Goal: Task Accomplishment & Management: Use online tool/utility

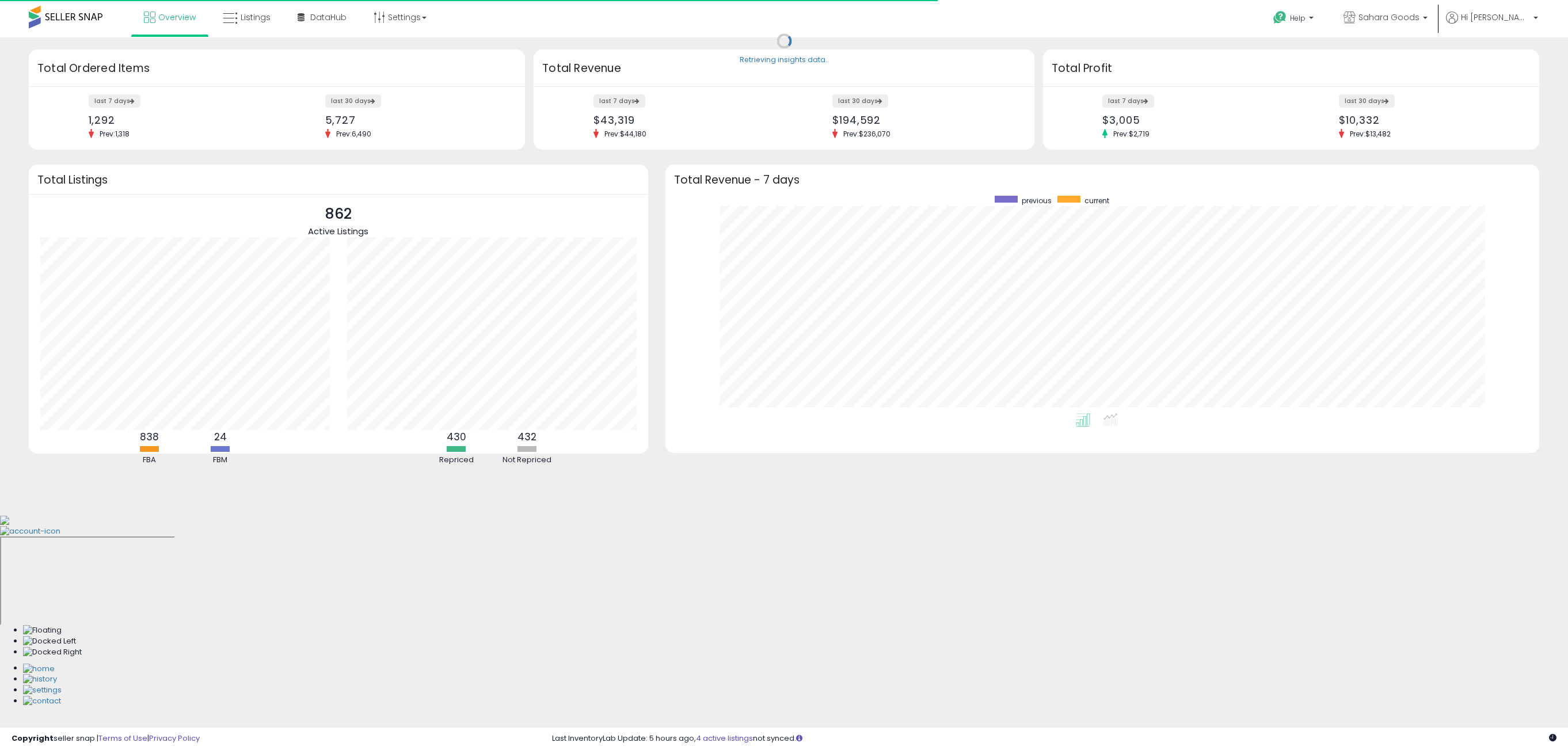
scroll to position [217, 852]
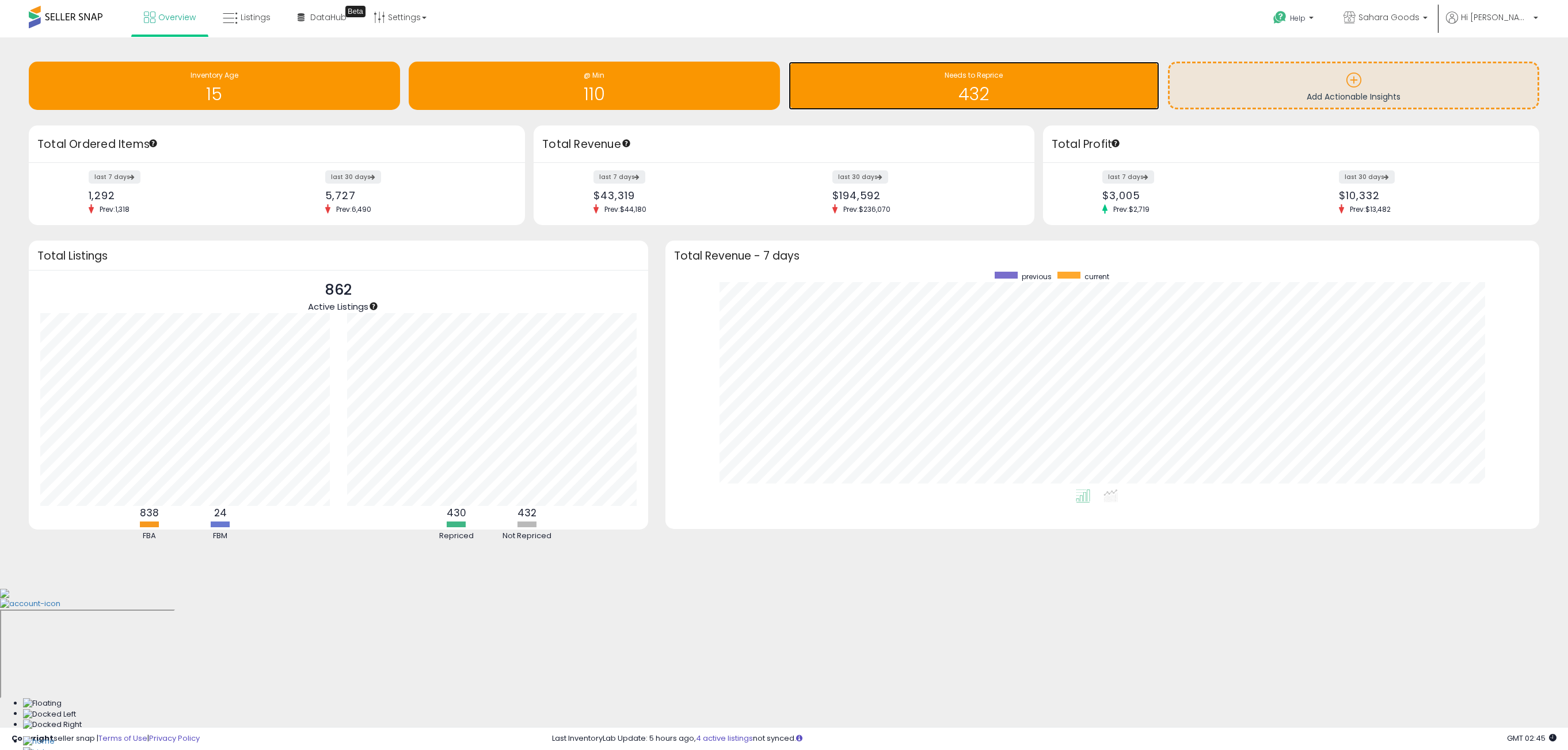
click at [1010, 97] on h1 "432" at bounding box center [974, 94] width 360 height 19
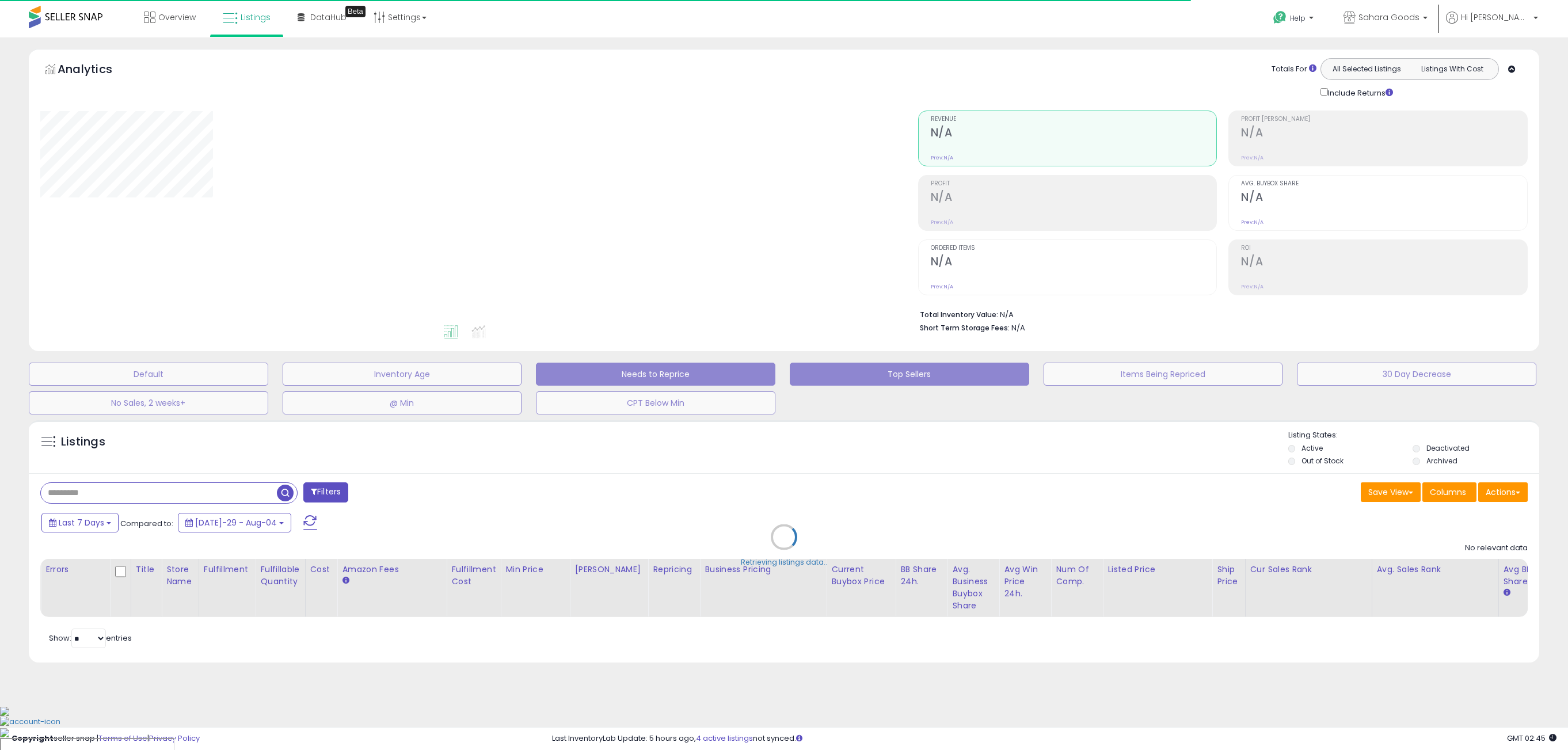
select select "**"
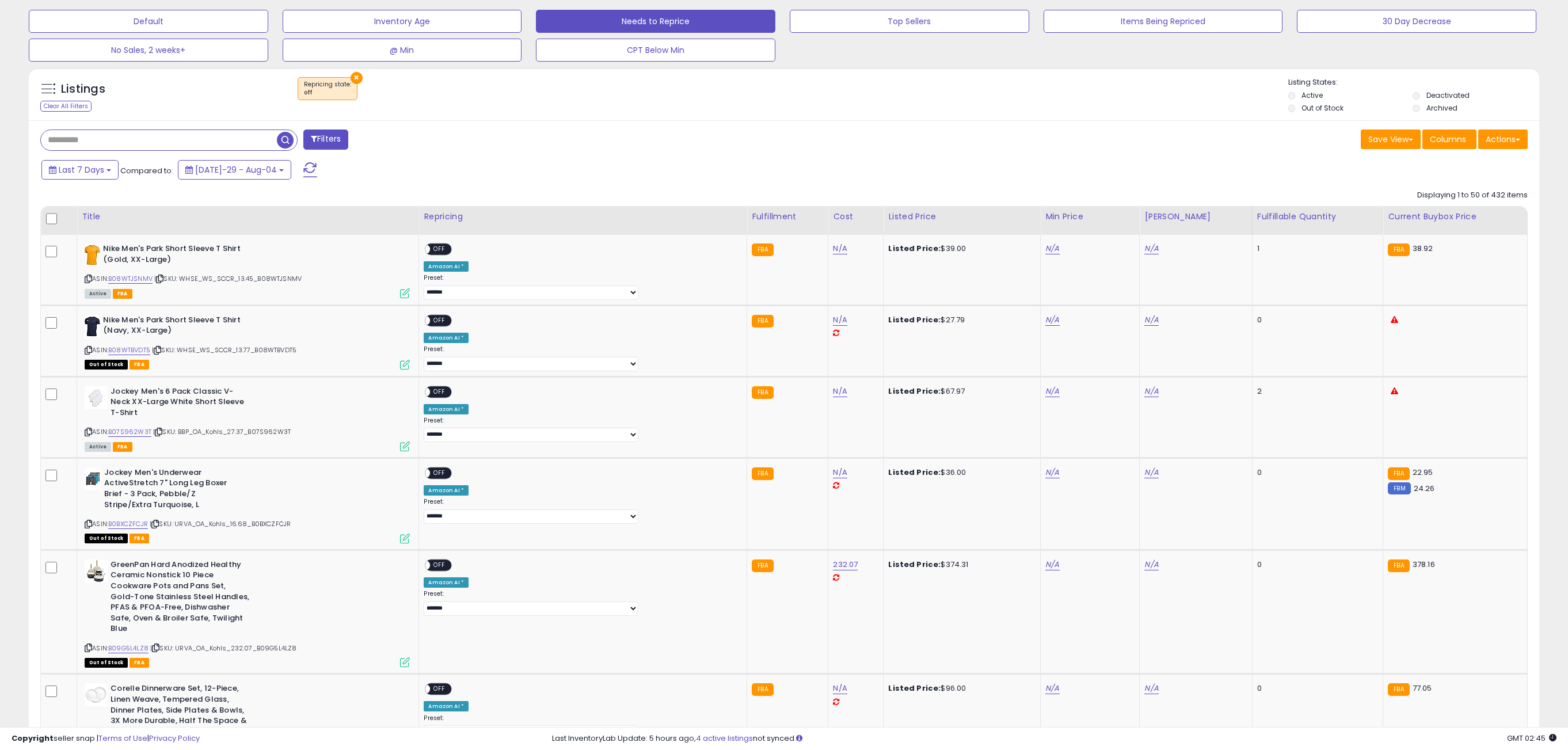
scroll to position [237, 877]
click at [1257, 219] on div "Fulfillable Quantity" at bounding box center [1318, 217] width 121 height 12
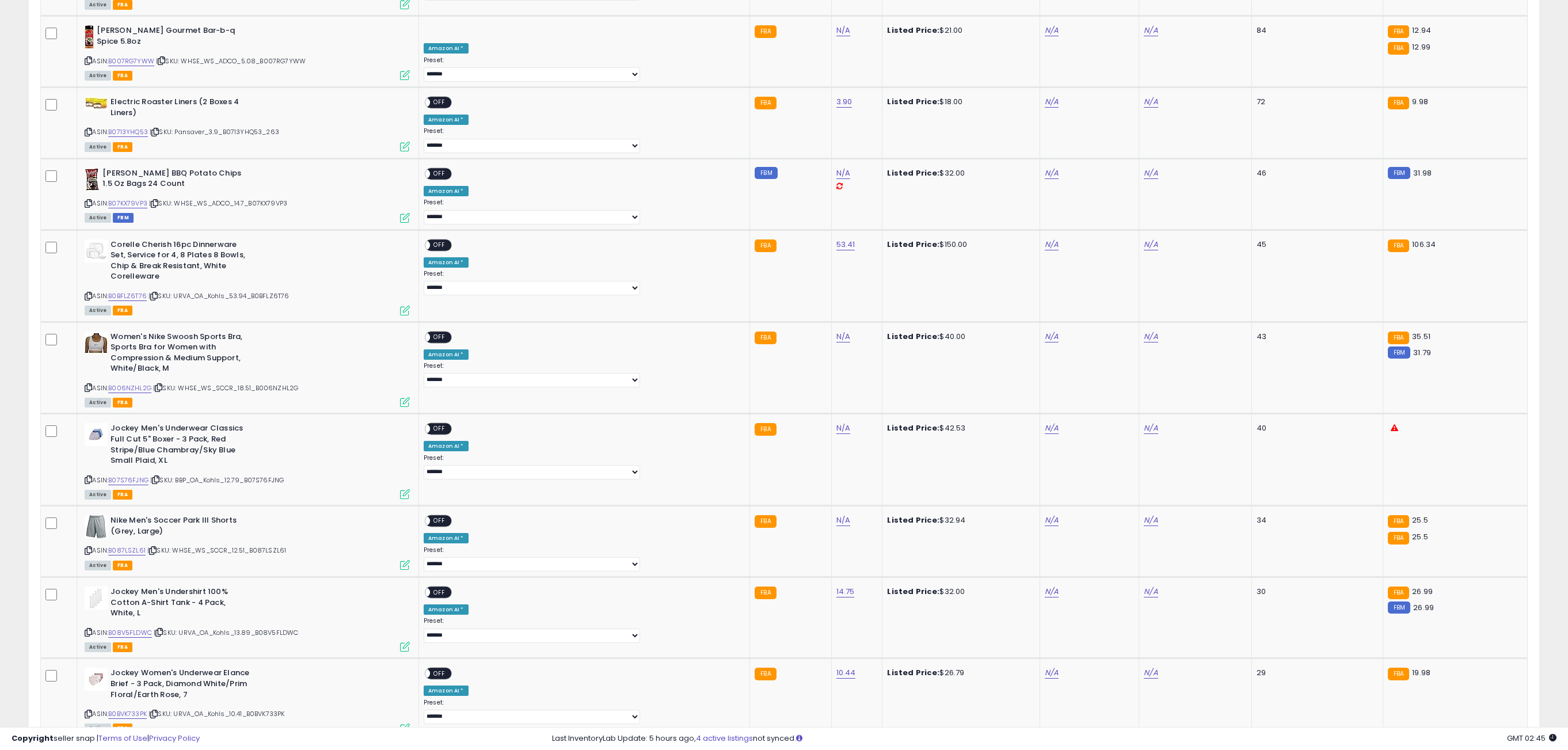
scroll to position [0, 0]
